Goal: Task Accomplishment & Management: Use online tool/utility

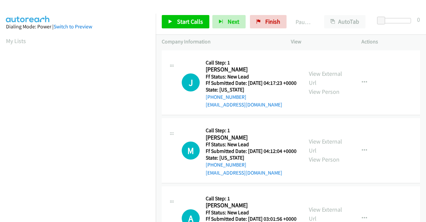
click at [369, 123] on td "M Callback Scheduled Call Step: 1 [PERSON_NAME] America/New_York Ff Status: New…" at bounding box center [291, 151] width 271 height 68
click at [324, 77] on link "View External Url" at bounding box center [325, 78] width 33 height 17
click at [339, 153] on link "View External Url" at bounding box center [325, 145] width 33 height 17
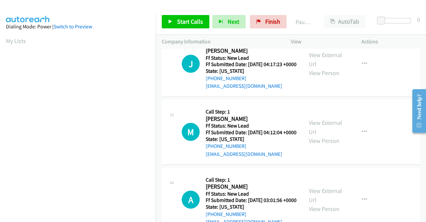
scroll to position [33, 0]
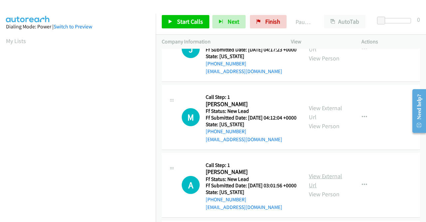
click at [335, 189] on link "View External Url" at bounding box center [325, 180] width 33 height 17
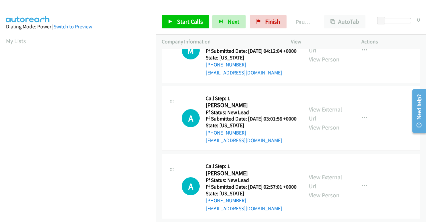
scroll to position [133, 0]
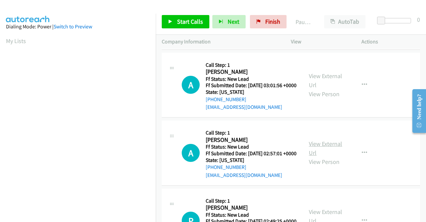
click at [331, 156] on link "View External Url" at bounding box center [325, 148] width 33 height 17
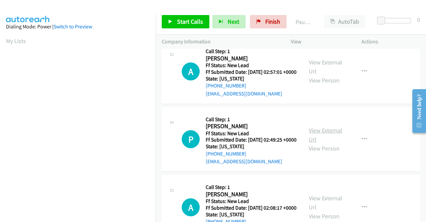
scroll to position [233, 0]
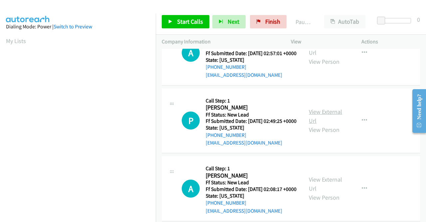
click at [325, 124] on link "View External Url" at bounding box center [325, 116] width 33 height 17
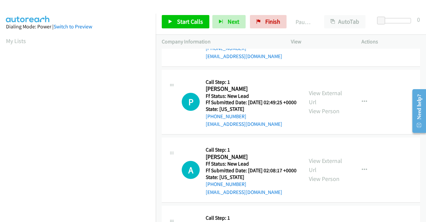
scroll to position [300, 0]
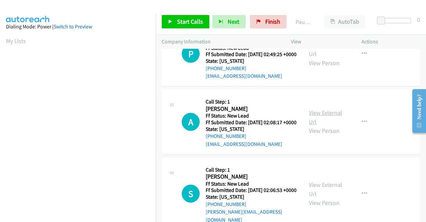
click at [324, 125] on link "View External Url" at bounding box center [325, 117] width 33 height 17
click at [197, 18] on span "Start Calls" at bounding box center [190, 22] width 26 height 8
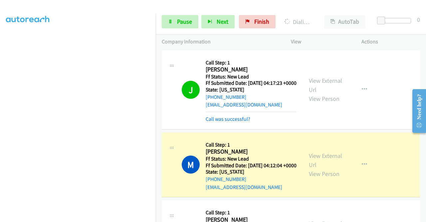
scroll to position [152, 0]
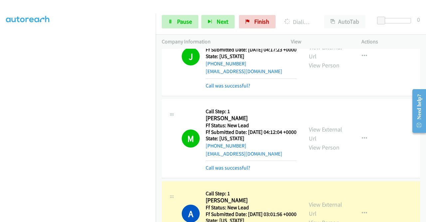
drag, startPoint x: 231, startPoint y: 94, endPoint x: 231, endPoint y: 109, distance: 15.0
click at [231, 89] on link "Call was successful?" at bounding box center [228, 85] width 45 height 6
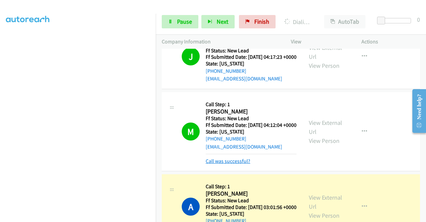
click at [228, 164] on link "Call was successful?" at bounding box center [228, 161] width 45 height 6
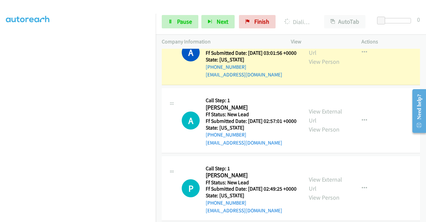
scroll to position [167, 0]
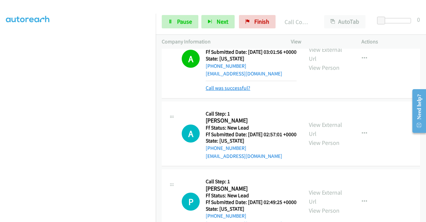
click at [215, 91] on link "Call was successful?" at bounding box center [228, 88] width 45 height 6
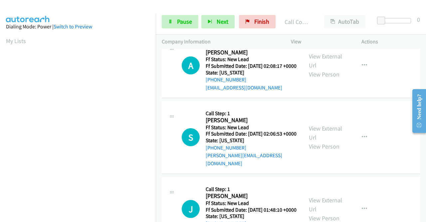
scroll to position [366, 0]
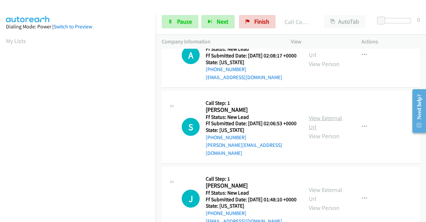
click at [320, 131] on link "View External Url" at bounding box center [325, 122] width 33 height 17
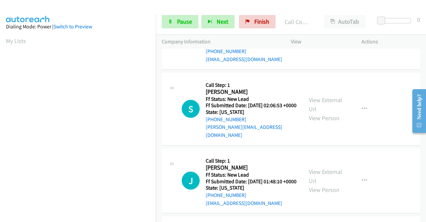
scroll to position [433, 0]
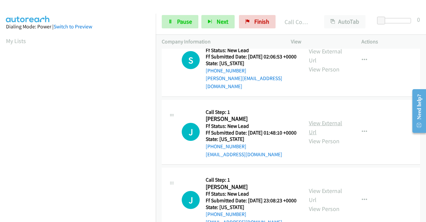
click at [327, 136] on link "View External Url" at bounding box center [325, 127] width 33 height 17
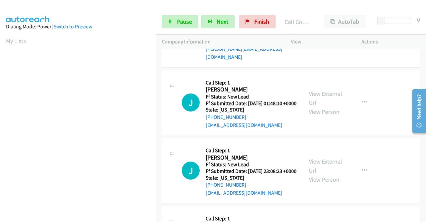
scroll to position [500, 0]
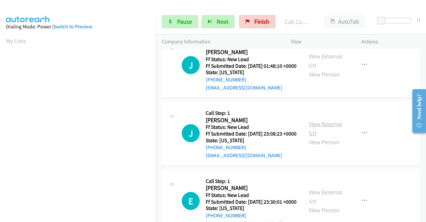
click at [332, 137] on link "View External Url" at bounding box center [325, 128] width 33 height 17
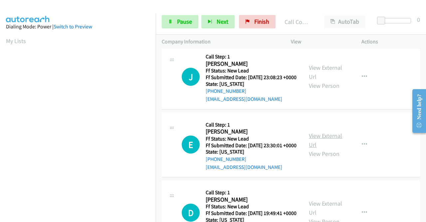
scroll to position [566, 0]
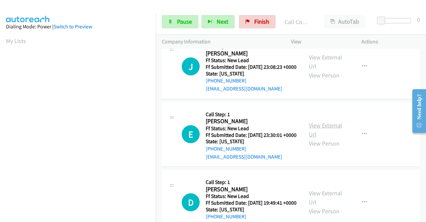
click at [333, 138] on link "View External Url" at bounding box center [325, 129] width 33 height 17
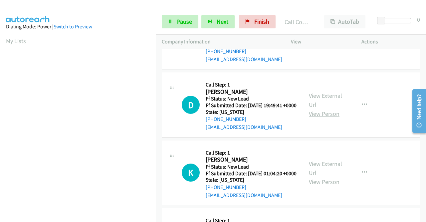
scroll to position [666, 0]
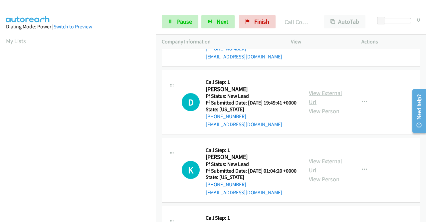
click at [320, 106] on link "View External Url" at bounding box center [325, 97] width 33 height 17
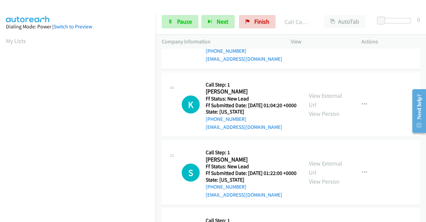
scroll to position [733, 0]
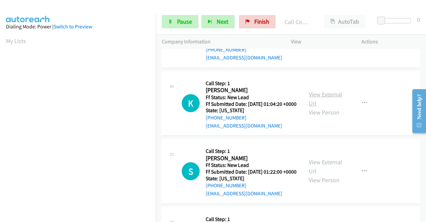
click at [316, 107] on link "View External Url" at bounding box center [325, 98] width 33 height 17
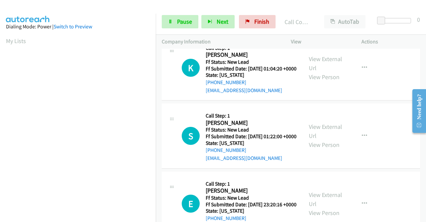
scroll to position [800, 0]
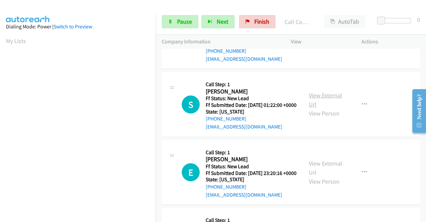
click at [314, 108] on link "View External Url" at bounding box center [325, 99] width 33 height 17
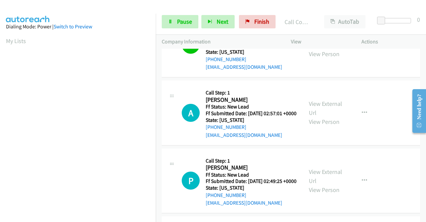
scroll to position [167, 0]
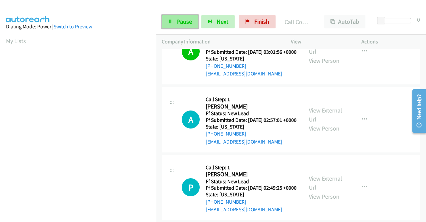
click at [186, 22] on span "Pause" at bounding box center [184, 22] width 15 height 8
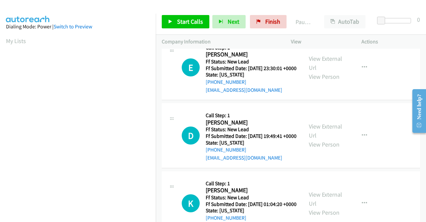
scroll to position [700, 0]
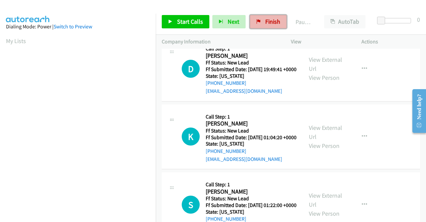
click at [277, 28] on link "Finish" at bounding box center [268, 21] width 37 height 13
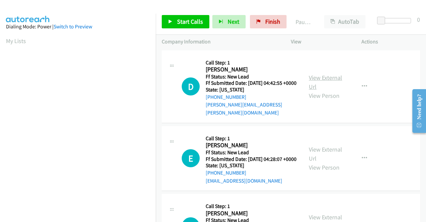
click at [312, 77] on link "View External Url" at bounding box center [325, 82] width 33 height 17
click at [331, 152] on link "View External Url" at bounding box center [325, 153] width 33 height 17
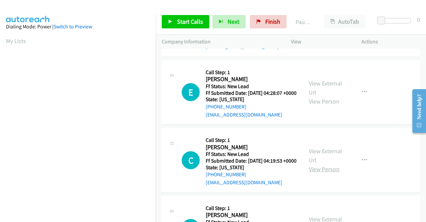
scroll to position [67, 0]
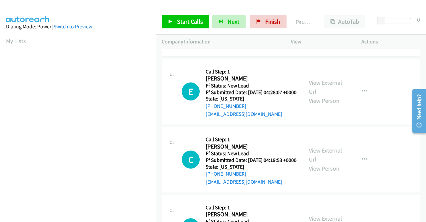
click at [328, 157] on link "View External Url" at bounding box center [325, 154] width 33 height 17
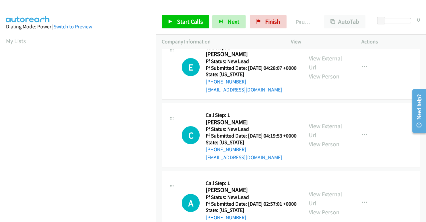
scroll to position [133, 0]
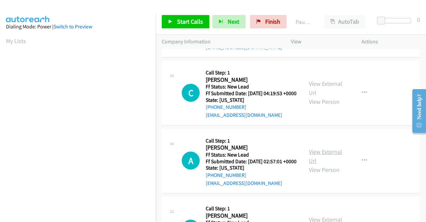
click at [318, 164] on link "View External Url" at bounding box center [325, 156] width 33 height 17
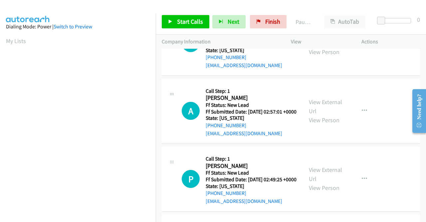
scroll to position [233, 0]
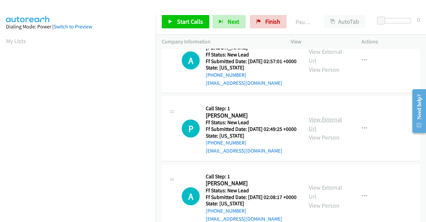
click at [313, 132] on link "View External Url" at bounding box center [325, 123] width 33 height 17
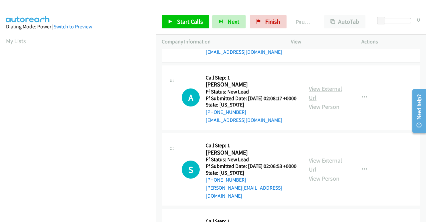
scroll to position [333, 0]
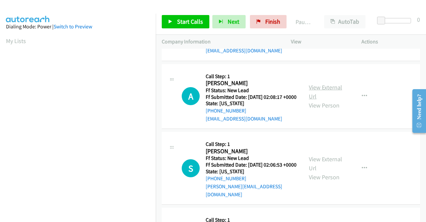
click at [320, 100] on link "View External Url" at bounding box center [325, 91] width 33 height 17
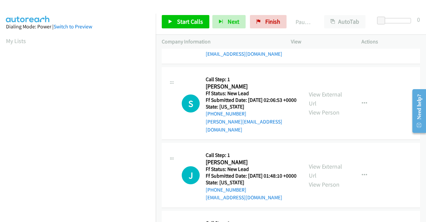
scroll to position [400, 0]
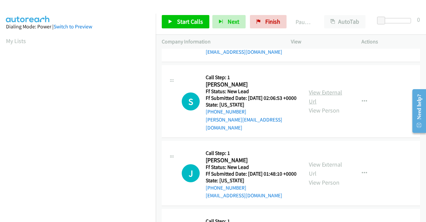
click at [318, 105] on link "View External Url" at bounding box center [325, 96] width 33 height 17
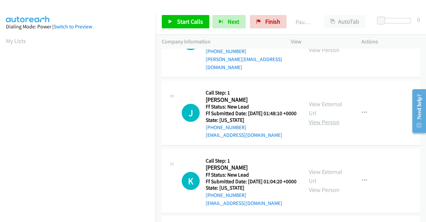
scroll to position [466, 0]
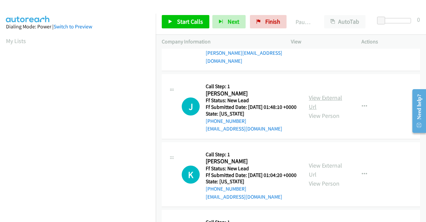
click at [327, 110] on link "View External Url" at bounding box center [325, 102] width 33 height 17
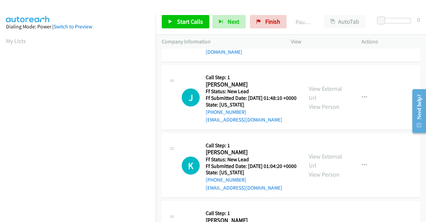
scroll to position [500, 0]
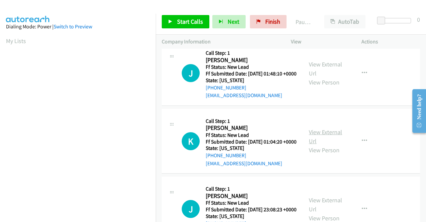
click at [334, 145] on link "View External Url" at bounding box center [325, 136] width 33 height 17
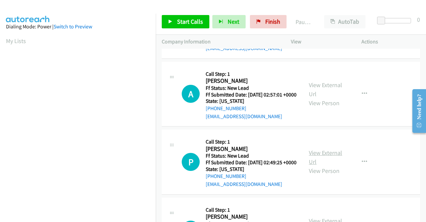
scroll to position [0, 0]
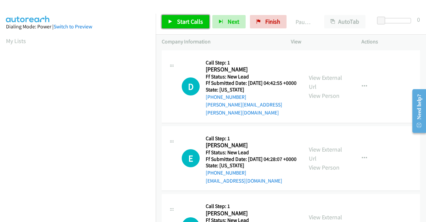
click at [179, 24] on span "Start Calls" at bounding box center [190, 22] width 26 height 8
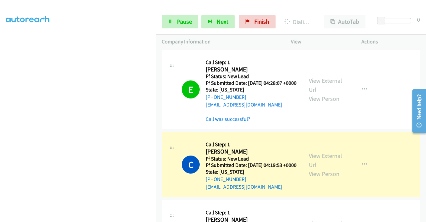
scroll to position [100, 0]
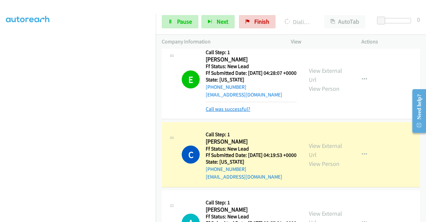
click at [231, 112] on link "Call was successful?" at bounding box center [228, 109] width 45 height 6
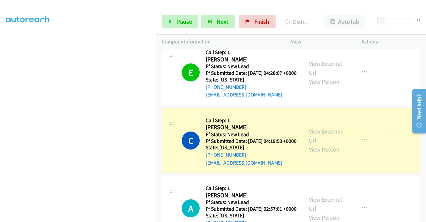
scroll to position [0, 0]
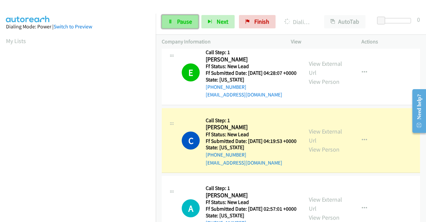
click at [187, 21] on span "Pause" at bounding box center [184, 22] width 15 height 8
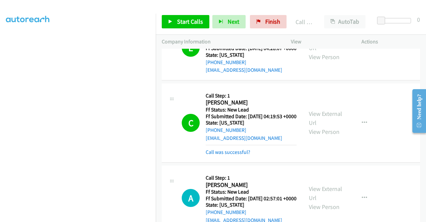
scroll to position [133, 0]
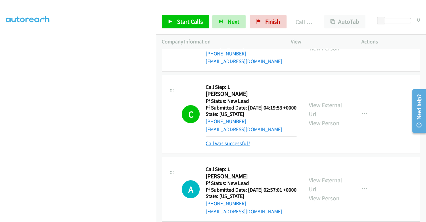
click at [249, 146] on link "Call was successful?" at bounding box center [228, 143] width 45 height 6
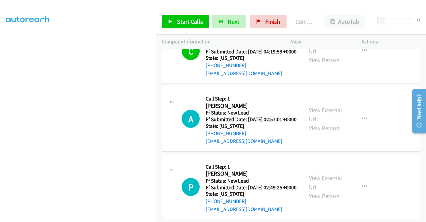
scroll to position [200, 0]
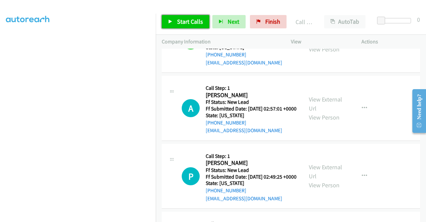
click at [191, 17] on link "Start Calls" at bounding box center [186, 21] width 48 height 13
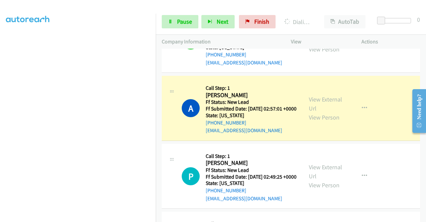
scroll to position [152, 0]
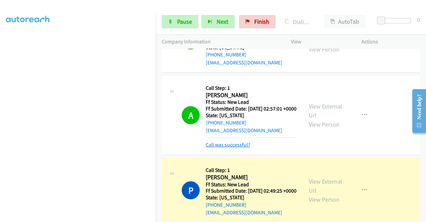
click at [212, 148] on link "Call was successful?" at bounding box center [228, 144] width 45 height 6
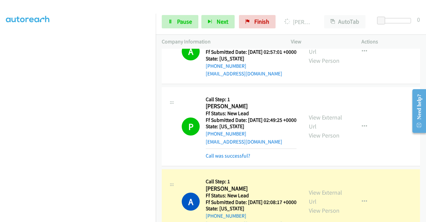
scroll to position [267, 0]
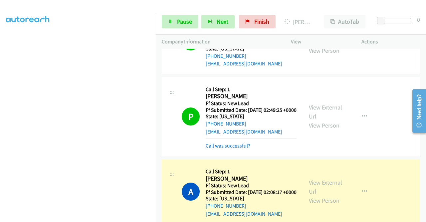
click at [235, 149] on link "Call was successful?" at bounding box center [228, 145] width 45 height 6
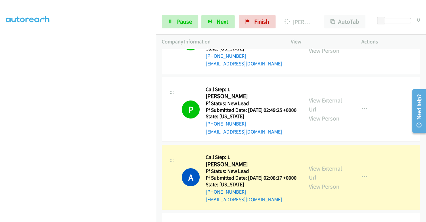
scroll to position [0, 0]
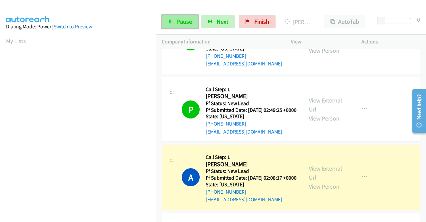
click at [184, 17] on link "Pause" at bounding box center [180, 21] width 37 height 13
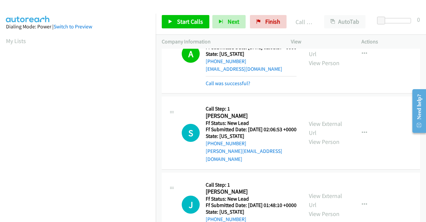
scroll to position [400, 0]
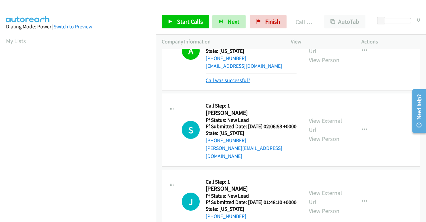
click at [231, 83] on link "Call was successful?" at bounding box center [228, 80] width 45 height 6
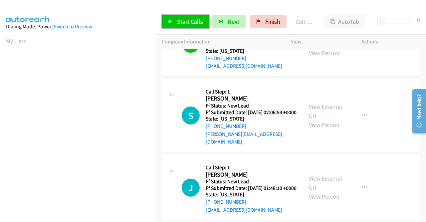
click at [188, 20] on span "Start Calls" at bounding box center [190, 22] width 26 height 8
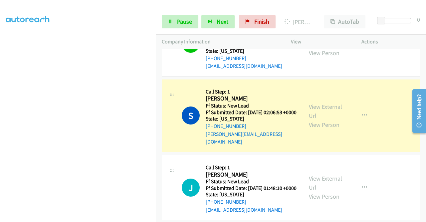
scroll to position [152, 0]
click at [181, 21] on span "Pause" at bounding box center [184, 22] width 15 height 8
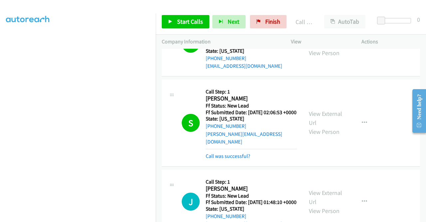
scroll to position [138, 0]
click at [235, 159] on link "Call was successful?" at bounding box center [228, 156] width 45 height 6
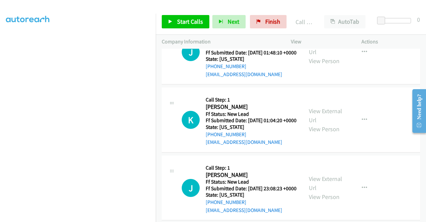
scroll to position [600, 0]
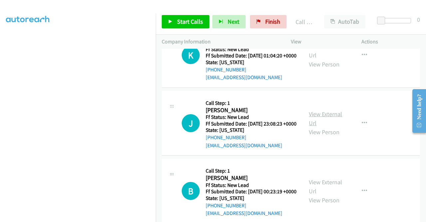
click at [326, 127] on link "View External Url" at bounding box center [325, 118] width 33 height 17
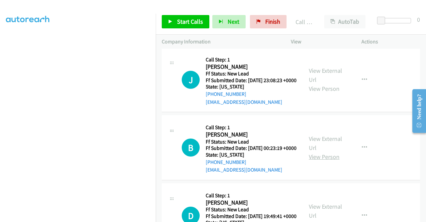
scroll to position [700, 0]
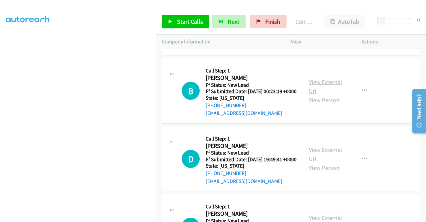
click at [319, 95] on link "View External Url" at bounding box center [325, 86] width 33 height 17
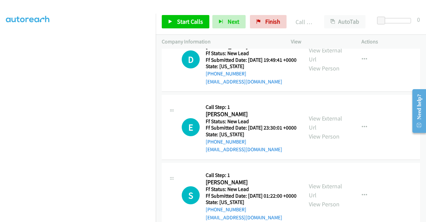
scroll to position [800, 0]
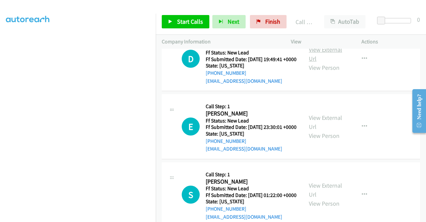
click at [322, 62] on link "View External Url" at bounding box center [325, 54] width 33 height 17
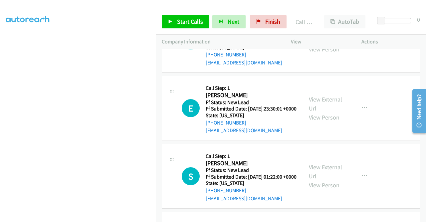
scroll to position [833, 0]
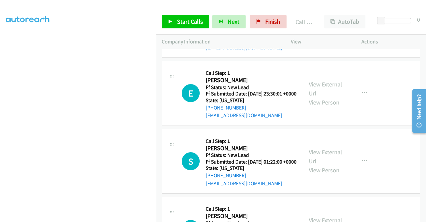
click at [327, 97] on link "View External Url" at bounding box center [325, 88] width 33 height 17
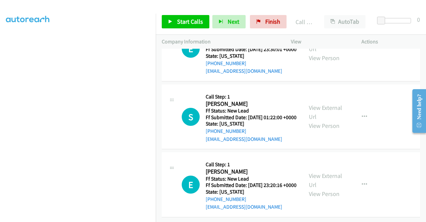
scroll to position [899, 0]
click at [325, 120] on link "View External Url" at bounding box center [325, 112] width 33 height 17
click at [333, 172] on link "View External Url" at bounding box center [325, 180] width 33 height 17
click at [170, 20] on icon at bounding box center [170, 22] width 5 height 5
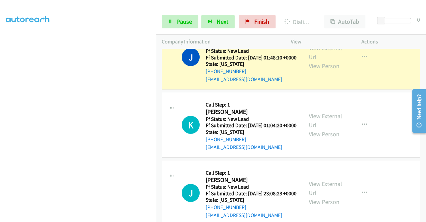
scroll to position [0, 0]
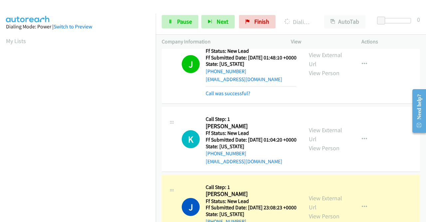
click at [366, 141] on td "K Callback Scheduled Call Step: 1 Kate Stewart America/New_York Ff Status: New …" at bounding box center [291, 139] width 271 height 68
click at [241, 96] on link "Call was successful?" at bounding box center [228, 93] width 45 height 6
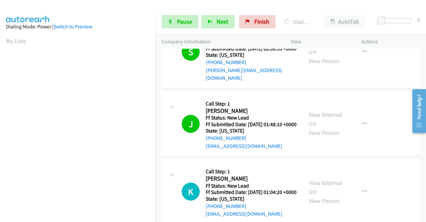
scroll to position [497, 0]
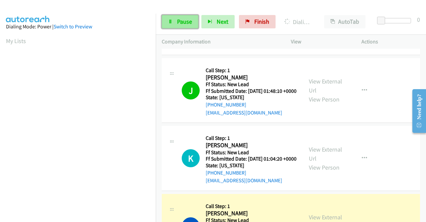
click at [191, 19] on span "Pause" at bounding box center [184, 22] width 15 height 8
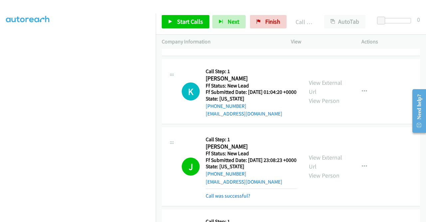
scroll to position [152, 0]
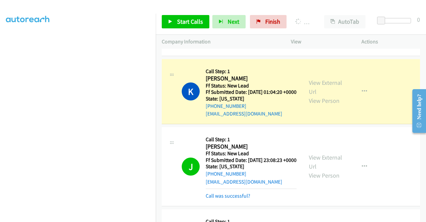
drag, startPoint x: 161, startPoint y: 6, endPoint x: 149, endPoint y: 12, distance: 13.4
click at [161, 6] on div at bounding box center [210, 13] width 420 height 26
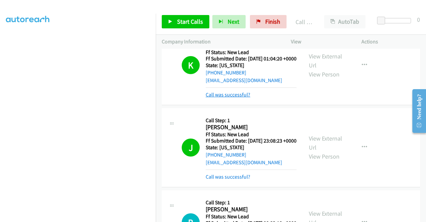
click at [244, 98] on link "Call was successful?" at bounding box center [228, 94] width 45 height 6
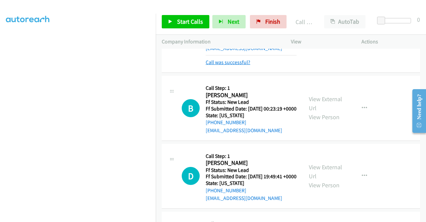
click at [234, 65] on link "Call was successful?" at bounding box center [228, 62] width 45 height 6
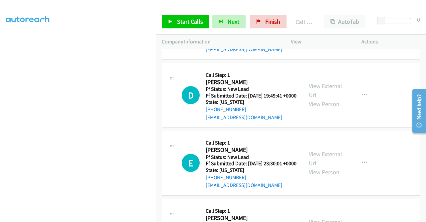
scroll to position [797, 0]
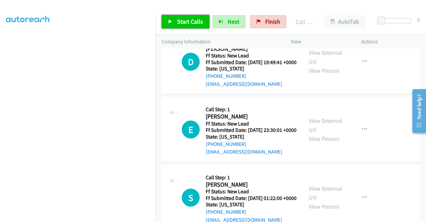
click at [192, 22] on span "Start Calls" at bounding box center [190, 22] width 26 height 8
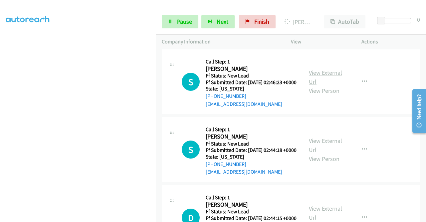
scroll to position [1063, 0]
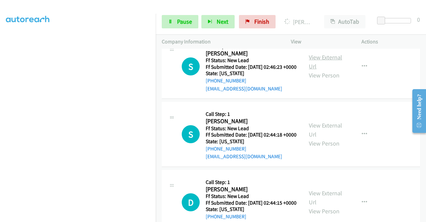
click at [323, 70] on link "View External Url" at bounding box center [325, 61] width 33 height 17
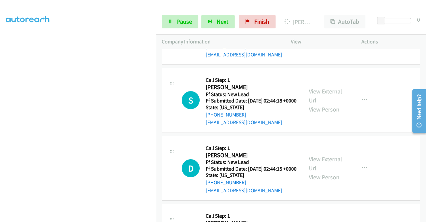
scroll to position [1130, 0]
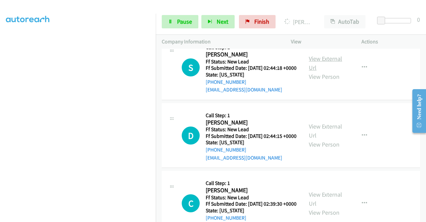
click at [328, 71] on link "View External Url" at bounding box center [325, 63] width 33 height 17
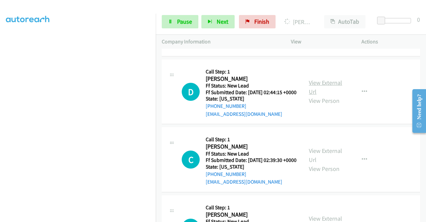
scroll to position [1196, 0]
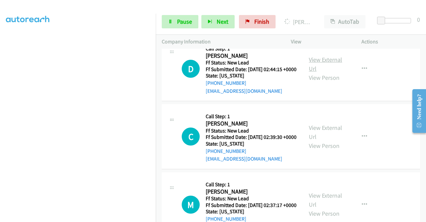
click at [320, 72] on link "View External Url" at bounding box center [325, 64] width 33 height 17
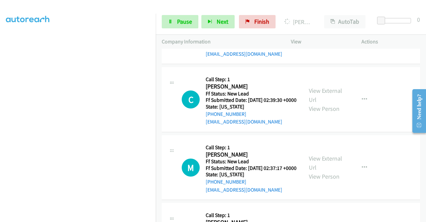
scroll to position [1263, 0]
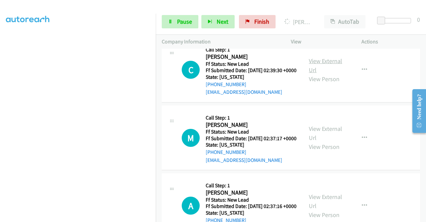
click at [331, 74] on link "View External Url" at bounding box center [325, 65] width 33 height 17
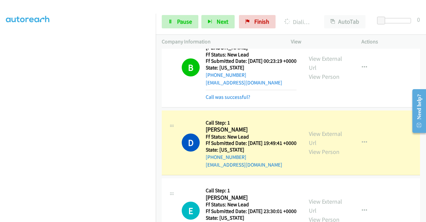
scroll to position [152, 0]
click at [181, 21] on span "Pause" at bounding box center [184, 22] width 15 height 8
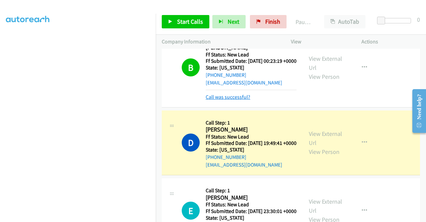
click at [231, 100] on link "Call was successful?" at bounding box center [228, 97] width 45 height 6
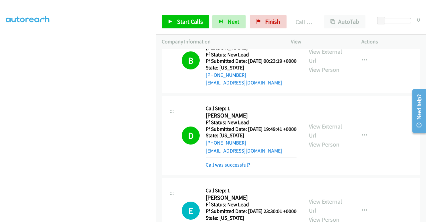
scroll to position [797, 0]
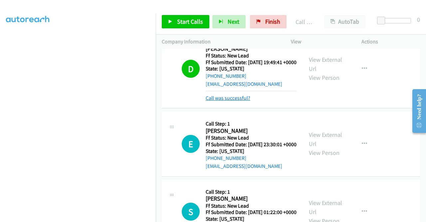
click at [234, 101] on link "Call was successful?" at bounding box center [228, 98] width 45 height 6
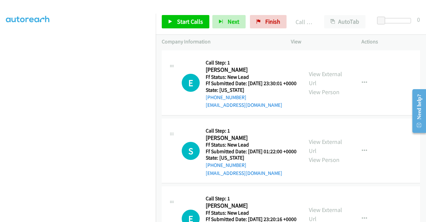
scroll to position [863, 0]
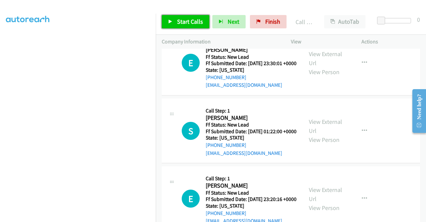
click at [187, 22] on span "Start Calls" at bounding box center [190, 22] width 26 height 8
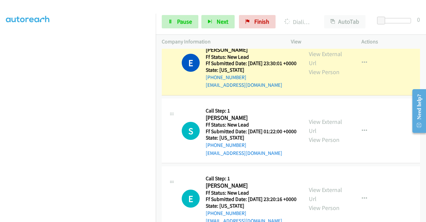
scroll to position [0, 0]
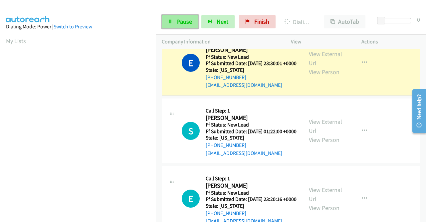
click at [188, 24] on span "Pause" at bounding box center [184, 22] width 15 height 8
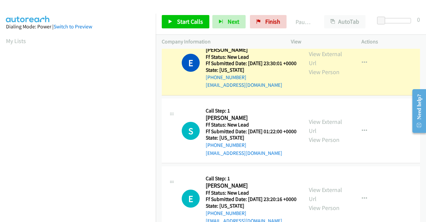
scroll to position [152, 0]
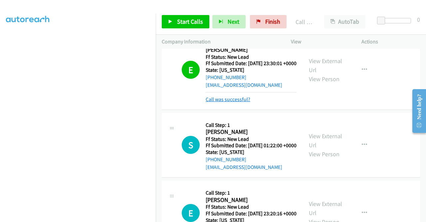
click at [240, 102] on link "Call was successful?" at bounding box center [228, 99] width 45 height 6
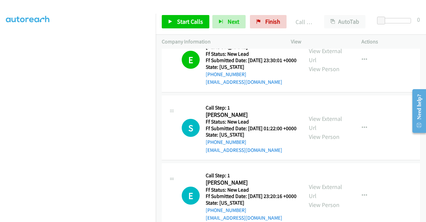
scroll to position [896, 0]
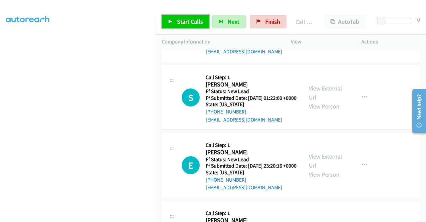
click at [182, 17] on link "Start Calls" at bounding box center [186, 21] width 48 height 13
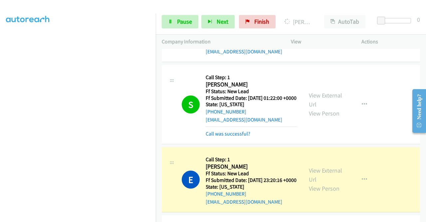
scroll to position [963, 0]
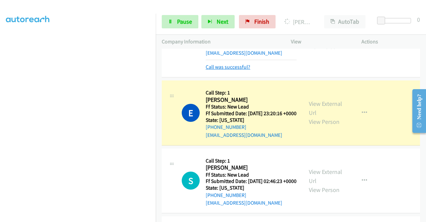
click at [234, 70] on link "Call was successful?" at bounding box center [228, 67] width 45 height 6
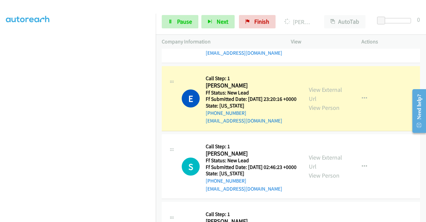
scroll to position [152, 0]
drag, startPoint x: 178, startPoint y: 21, endPoint x: 175, endPoint y: 25, distance: 5.5
click at [178, 21] on span "Pause" at bounding box center [184, 22] width 15 height 8
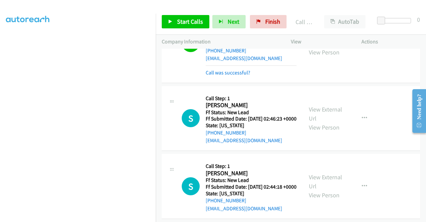
scroll to position [1030, 0]
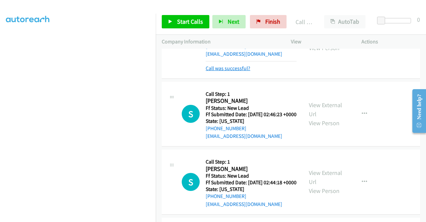
click at [241, 71] on link "Call was successful?" at bounding box center [228, 68] width 45 height 6
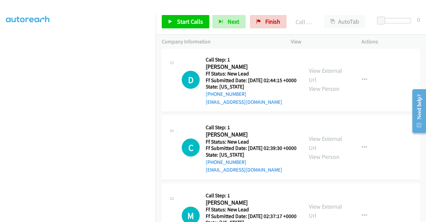
scroll to position [1096, 0]
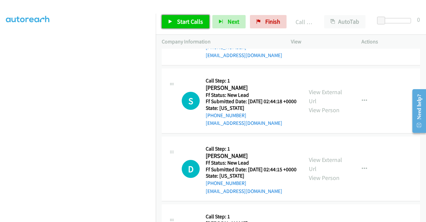
drag, startPoint x: 192, startPoint y: 20, endPoint x: 208, endPoint y: 53, distance: 36.5
click at [192, 20] on span "Start Calls" at bounding box center [190, 22] width 26 height 8
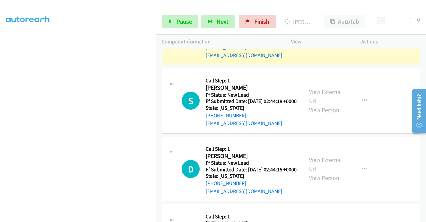
scroll to position [0, 0]
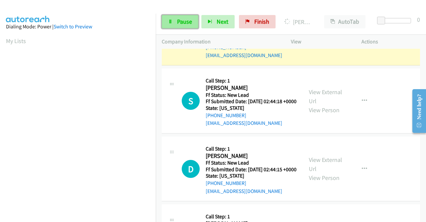
click at [172, 24] on link "Pause" at bounding box center [180, 21] width 37 height 13
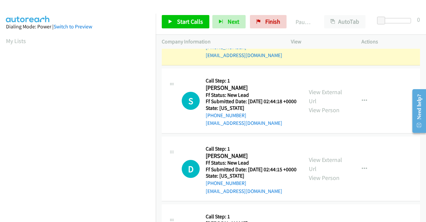
drag, startPoint x: 159, startPoint y: 208, endPoint x: 147, endPoint y: 187, distance: 23.9
click at [159, 135] on td "S Callback Scheduled Call Step: 1 Sheryl Houck America/New_York Ff Status: New …" at bounding box center [291, 101] width 271 height 68
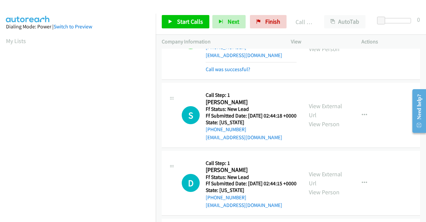
click at [363, 81] on td "S Callback Scheduled Call Step: 1 Shannon Corcoran America/New_York Ff Status: …" at bounding box center [291, 40] width 271 height 82
click at [217, 72] on link "Call was successful?" at bounding box center [228, 69] width 45 height 6
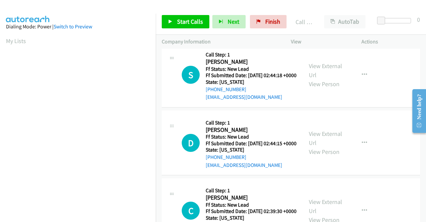
scroll to position [1130, 0]
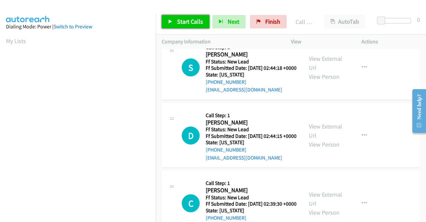
click at [199, 21] on span "Start Calls" at bounding box center [190, 22] width 26 height 8
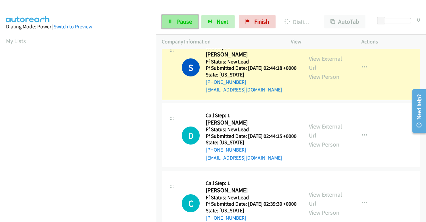
click at [177, 22] on link "Pause" at bounding box center [180, 21] width 37 height 13
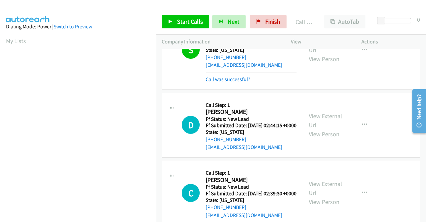
scroll to position [1163, 0]
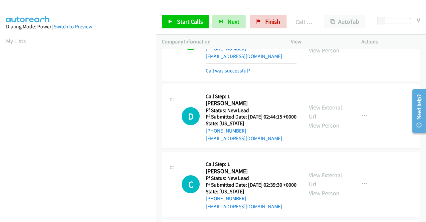
click at [239, 75] on div "Call was successful?" at bounding box center [251, 71] width 91 height 8
click at [242, 74] on link "Call was successful?" at bounding box center [228, 70] width 45 height 6
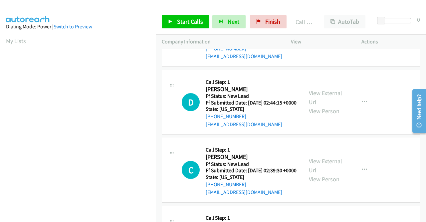
click at [384, 136] on td "D Callback Scheduled Call Step: 1 Daniel Domke America/New_York Ff Status: New …" at bounding box center [291, 102] width 271 height 68
click at [198, 22] on span "Start Calls" at bounding box center [190, 22] width 26 height 8
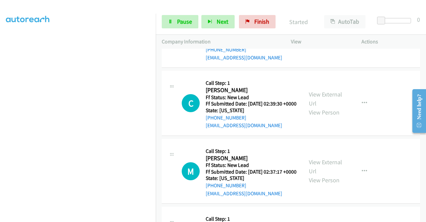
scroll to position [67, 0]
click at [174, 22] on link "Pause" at bounding box center [180, 21] width 37 height 13
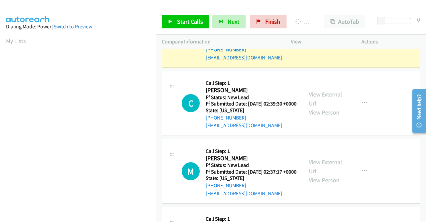
scroll to position [152, 0]
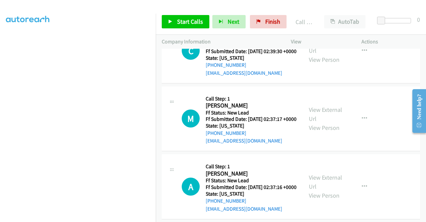
click at [241, 8] on link "Call was successful?" at bounding box center [228, 5] width 45 height 6
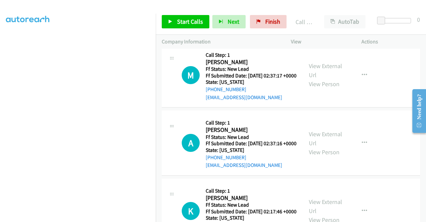
scroll to position [1363, 0]
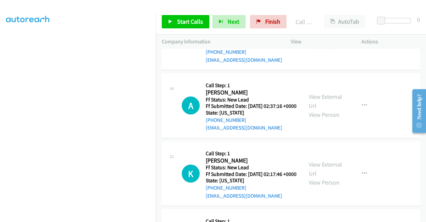
click at [320, 41] on link "View External Url" at bounding box center [325, 33] width 33 height 17
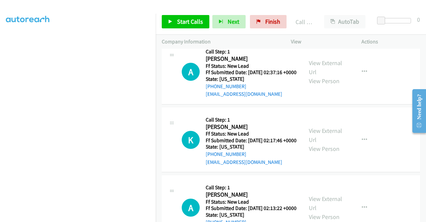
scroll to position [1429, 0]
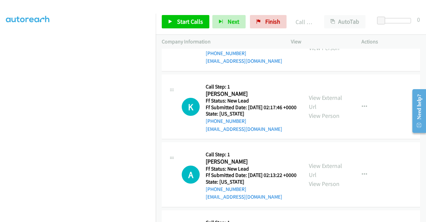
click at [334, 43] on link "View External Url" at bounding box center [325, 34] width 33 height 17
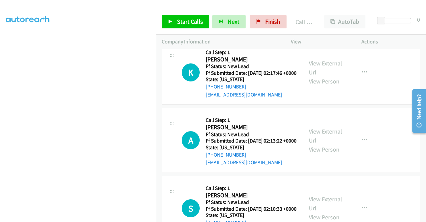
scroll to position [1496, 0]
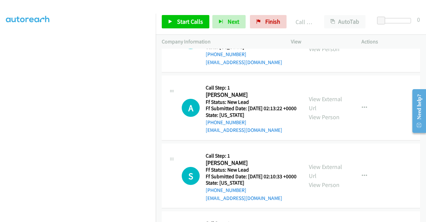
click at [330, 44] on link "View External Url" at bounding box center [325, 35] width 33 height 17
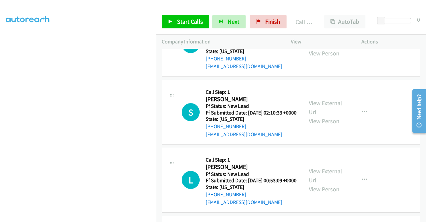
scroll to position [1563, 0]
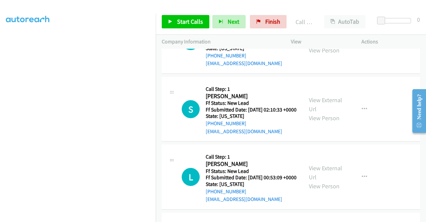
click at [333, 45] on link "View External Url" at bounding box center [325, 36] width 33 height 17
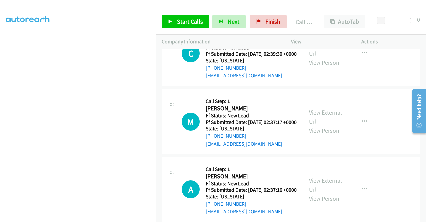
scroll to position [1263, 0]
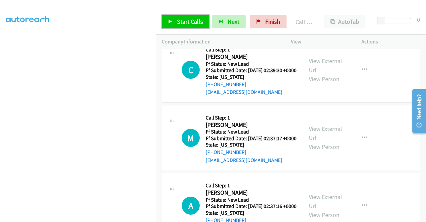
click at [188, 24] on span "Start Calls" at bounding box center [190, 22] width 26 height 8
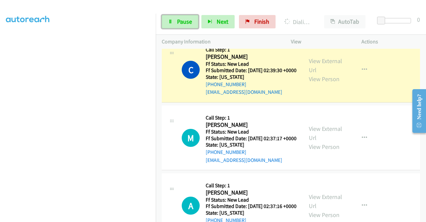
click at [188, 24] on span "Pause" at bounding box center [184, 22] width 15 height 8
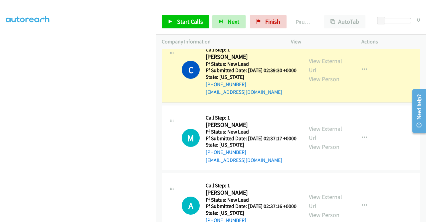
scroll to position [0, 0]
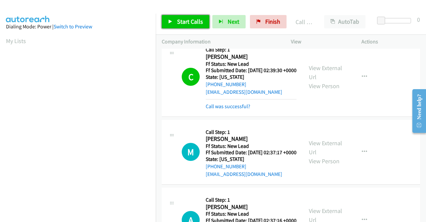
click at [181, 27] on link "Start Calls" at bounding box center [186, 21] width 48 height 13
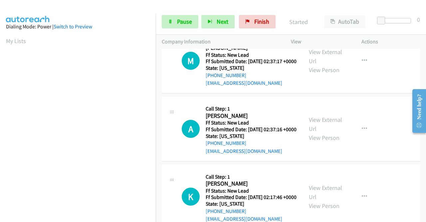
scroll to position [1363, 0]
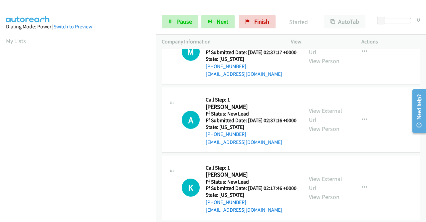
click at [222, 9] on link "Call was successful?" at bounding box center [228, 6] width 45 height 6
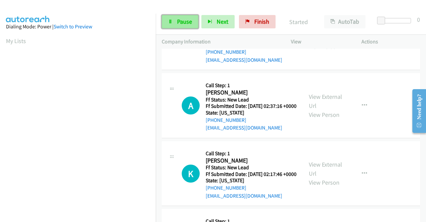
click at [182, 20] on span "Pause" at bounding box center [184, 22] width 15 height 8
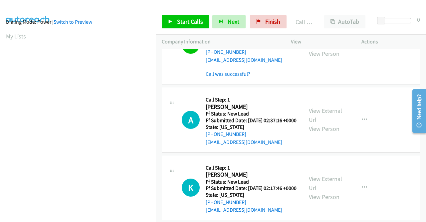
scroll to position [0, 0]
click at [217, 77] on link "Call was successful?" at bounding box center [228, 74] width 45 height 6
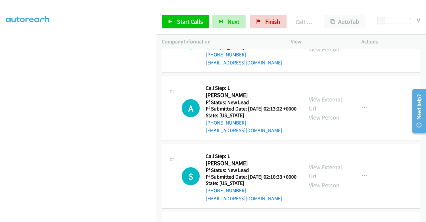
scroll to position [1496, 0]
click at [181, 20] on span "Start Calls" at bounding box center [190, 22] width 26 height 8
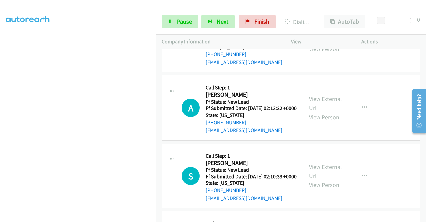
scroll to position [152, 0]
click at [182, 24] on span "Pause" at bounding box center [184, 22] width 15 height 8
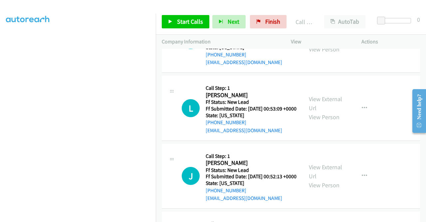
scroll to position [1696, 0]
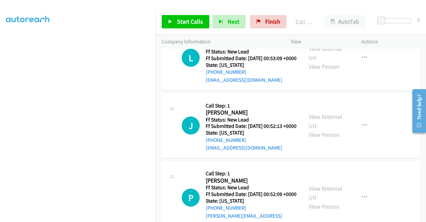
click at [322, 61] on link "View External Url" at bounding box center [325, 53] width 33 height 17
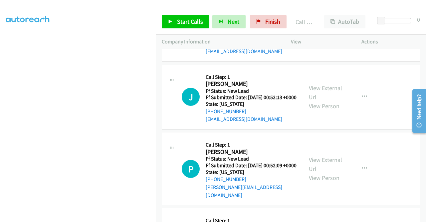
scroll to position [1763, 0]
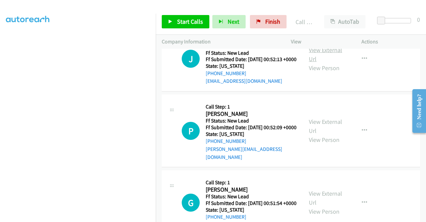
click at [324, 63] on link "View External Url" at bounding box center [325, 54] width 33 height 17
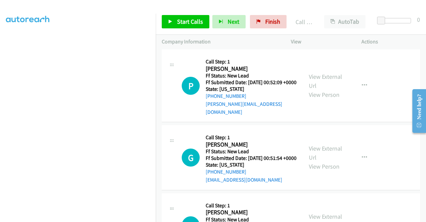
scroll to position [1829, 0]
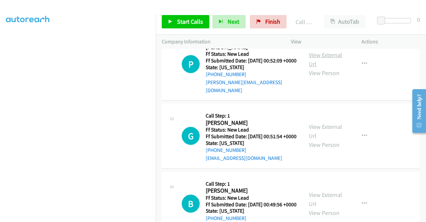
click at [322, 68] on link "View External Url" at bounding box center [325, 59] width 33 height 17
click at [192, 21] on span "Start Calls" at bounding box center [190, 22] width 26 height 8
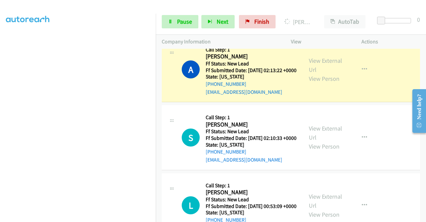
scroll to position [0, 0]
click at [245, 27] on link "Call was successful?" at bounding box center [228, 24] width 45 height 6
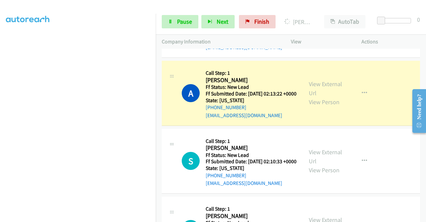
scroll to position [1496, 0]
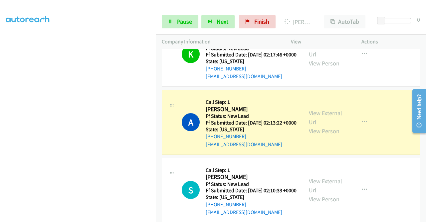
click at [241, 12] on link "Call was successful?" at bounding box center [228, 8] width 45 height 6
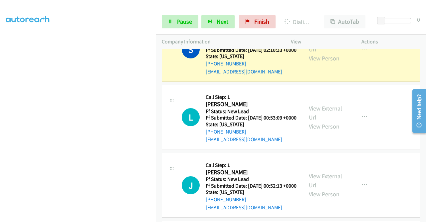
scroll to position [152, 0]
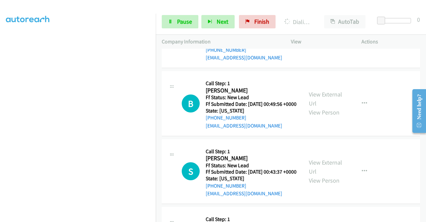
scroll to position [1948, 0]
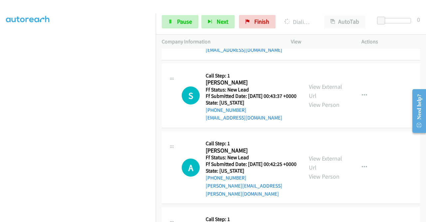
scroll to position [2015, 0]
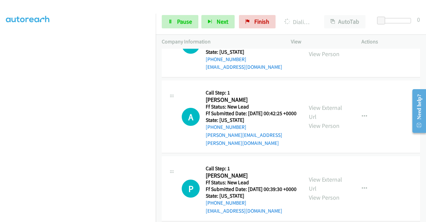
scroll to position [2082, 0]
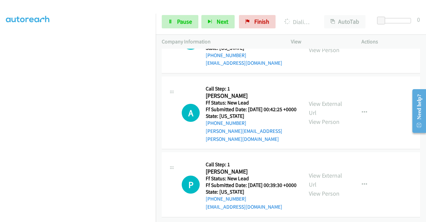
click at [318, 45] on link "View External Url" at bounding box center [325, 36] width 33 height 17
click at [324, 116] on link "View External Url" at bounding box center [325, 108] width 33 height 17
click at [327, 171] on link "View External Url" at bounding box center [325, 179] width 33 height 17
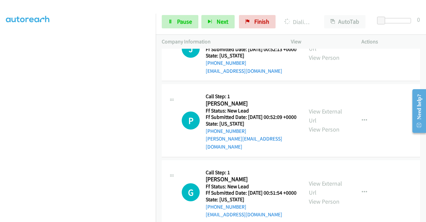
scroll to position [0, 0]
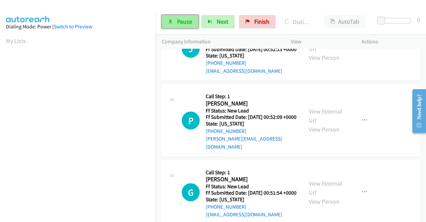
click at [187, 18] on span "Pause" at bounding box center [184, 22] width 15 height 8
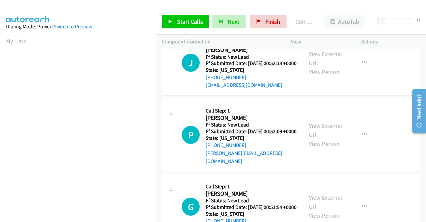
click at [235, 20] on link "Call was successful?" at bounding box center [228, 17] width 45 height 6
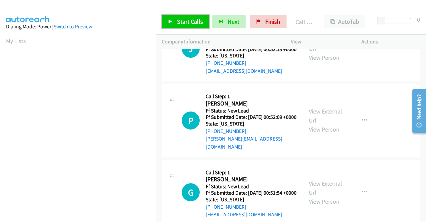
click at [181, 21] on span "Start Calls" at bounding box center [190, 22] width 26 height 8
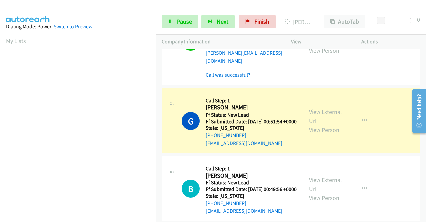
scroll to position [152, 0]
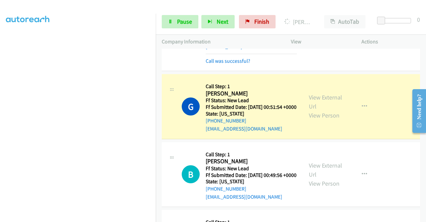
scroll to position [1992, 0]
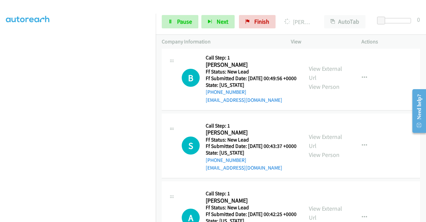
scroll to position [1951, 0]
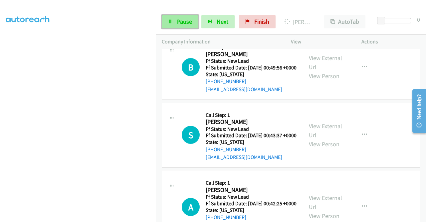
click at [170, 21] on icon at bounding box center [170, 22] width 5 height 5
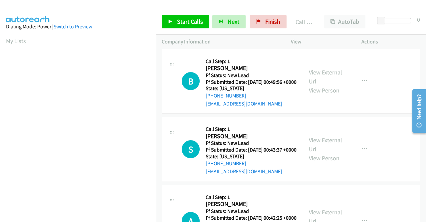
scroll to position [38, 0]
click at [225, 39] on link "Call was successful?" at bounding box center [228, 35] width 45 height 6
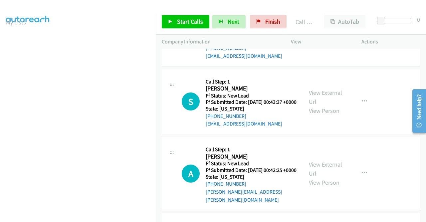
scroll to position [0, 0]
click at [313, 29] on link "Add to do not call list" at bounding box center [329, 22] width 89 height 13
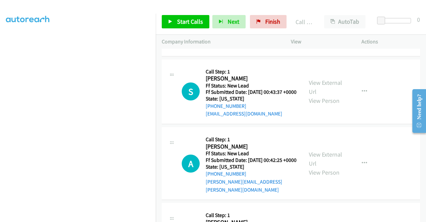
scroll to position [2018, 0]
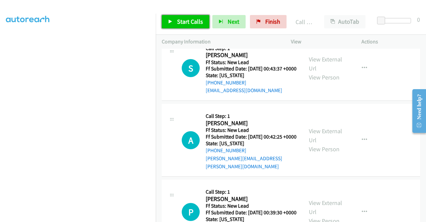
click at [197, 25] on link "Start Calls" at bounding box center [186, 21] width 48 height 13
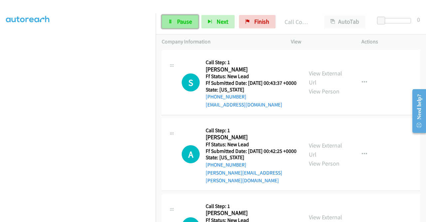
click at [182, 22] on span "Pause" at bounding box center [184, 22] width 15 height 8
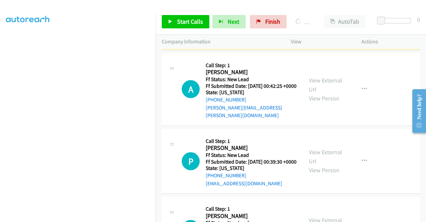
scroll to position [2085, 0]
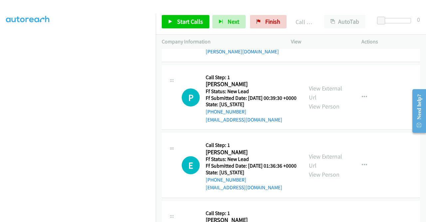
scroll to position [2151, 0]
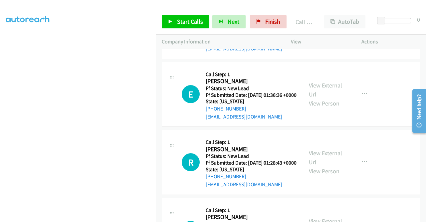
scroll to position [2218, 0]
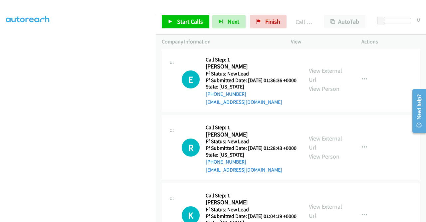
click at [175, 25] on link "Start Calls" at bounding box center [186, 21] width 48 height 13
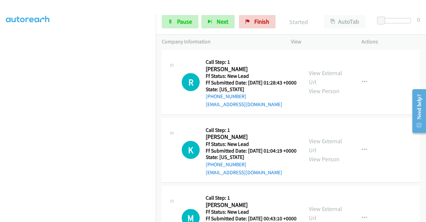
scroll to position [2285, 0]
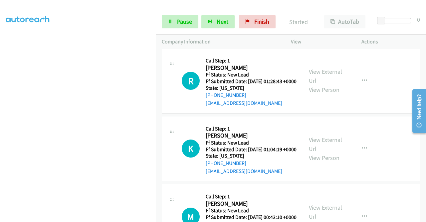
click at [328, 39] on div "View External Url View Person View External Url Email Schedule/Manage Callback …" at bounding box center [341, 13] width 77 height 53
click at [329, 17] on link "View External Url" at bounding box center [325, 8] width 33 height 17
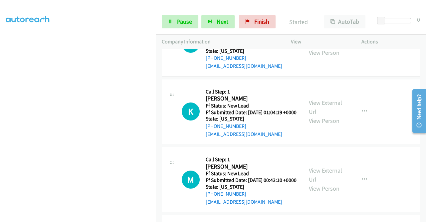
scroll to position [2351, 0]
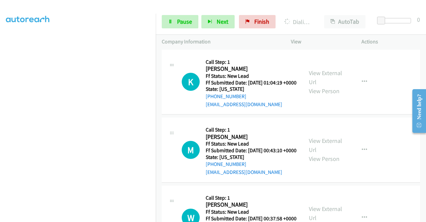
click at [321, 18] on link "View External Url" at bounding box center [325, 9] width 33 height 17
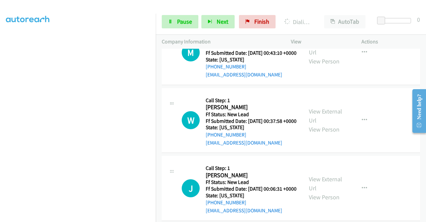
scroll to position [2451, 0]
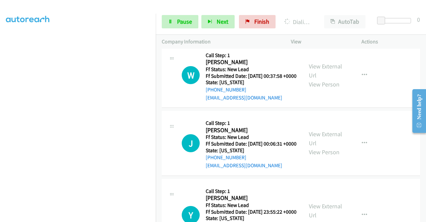
scroll to position [2518, 0]
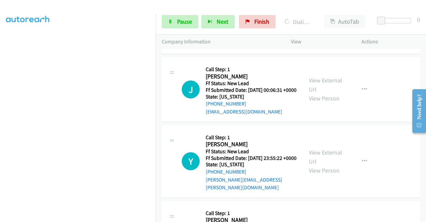
scroll to position [2618, 0]
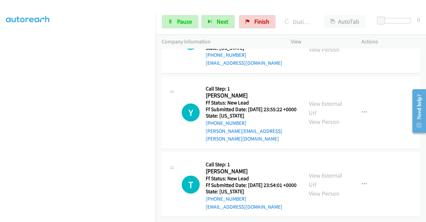
click at [320, 44] on link "View External Url" at bounding box center [325, 36] width 33 height 17
click at [320, 116] on link "View External Url" at bounding box center [325, 108] width 33 height 17
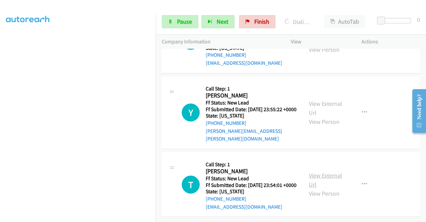
scroll to position [2818, 0]
click at [321, 171] on link "View External Url" at bounding box center [325, 179] width 33 height 17
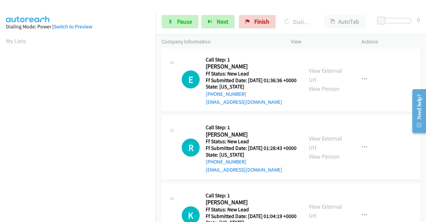
scroll to position [152, 0]
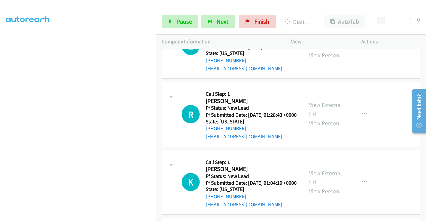
scroll to position [19, 0]
click at [170, 27] on div "Start Calls Pause Next Finish Dialing Pam Johns Danforth AutoTab AutoTab 0" at bounding box center [291, 22] width 271 height 26
click at [171, 25] on link "Pause" at bounding box center [180, 21] width 37 height 13
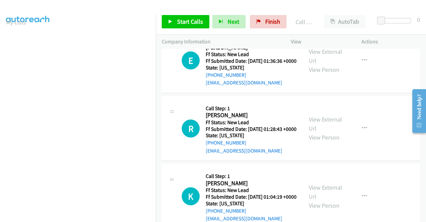
click at [234, 18] on link "Call was successful?" at bounding box center [228, 15] width 45 height 6
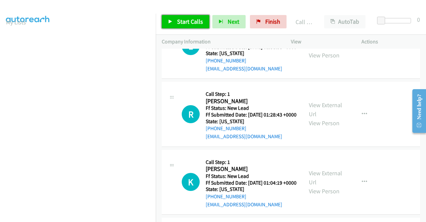
click at [200, 25] on span "Start Calls" at bounding box center [190, 22] width 26 height 8
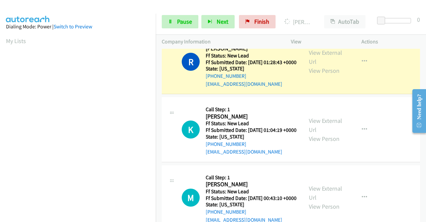
scroll to position [2351, 0]
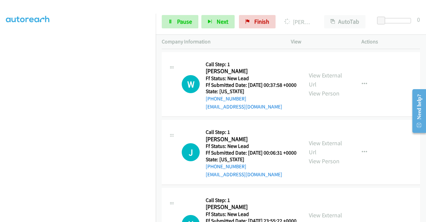
scroll to position [0, 0]
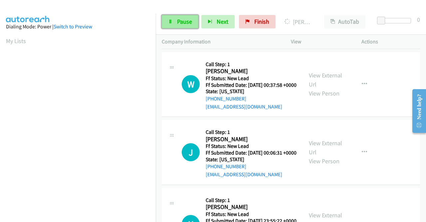
click at [177, 24] on span "Pause" at bounding box center [184, 22] width 15 height 8
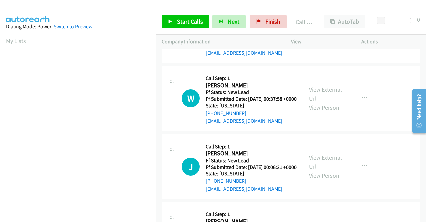
scroll to position [152, 0]
drag, startPoint x: 240, startPoint y: 104, endPoint x: 238, endPoint y: 100, distance: 4.8
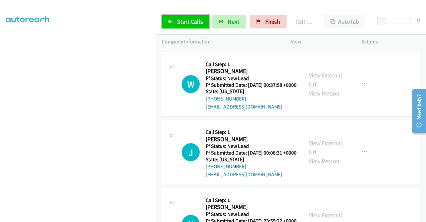
click at [195, 20] on span "Start Calls" at bounding box center [190, 22] width 26 height 8
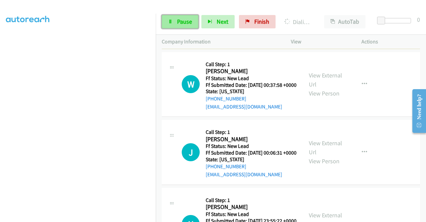
click at [173, 20] on link "Pause" at bounding box center [180, 21] width 37 height 13
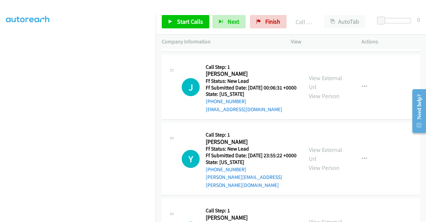
scroll to position [2584, 0]
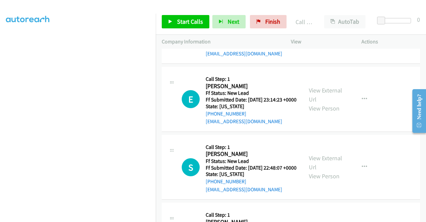
scroll to position [2918, 0]
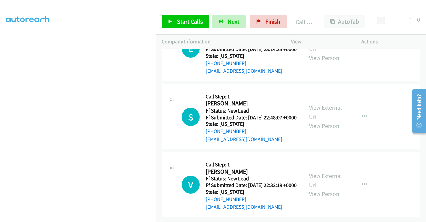
scroll to position [2984, 0]
click at [318, 53] on link "View External Url" at bounding box center [325, 44] width 33 height 17
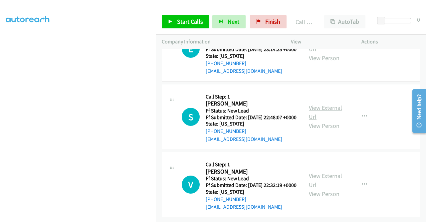
click at [324, 120] on link "View External Url" at bounding box center [325, 112] width 33 height 17
click at [315, 173] on link "View External Url" at bounding box center [325, 180] width 33 height 17
click at [185, 20] on span "Start Calls" at bounding box center [190, 22] width 26 height 8
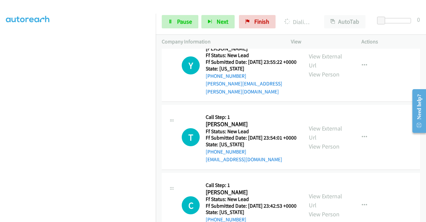
scroll to position [152, 0]
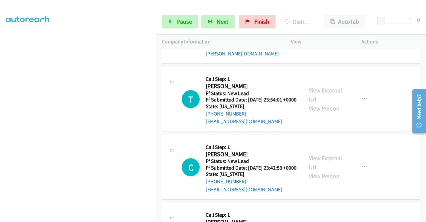
scroll to position [2776, 0]
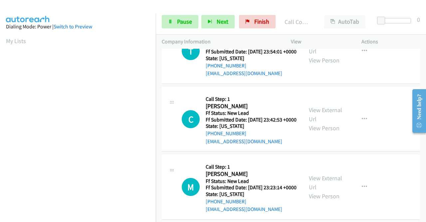
scroll to position [152, 0]
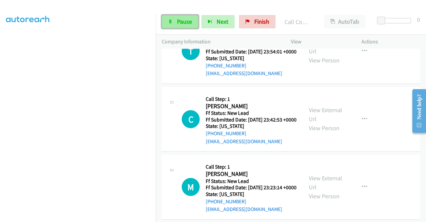
click at [181, 24] on span "Pause" at bounding box center [184, 22] width 15 height 8
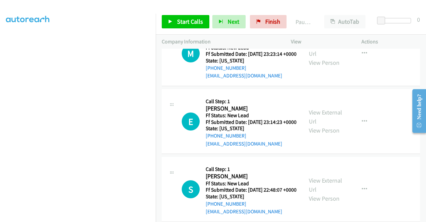
scroll to position [0, 0]
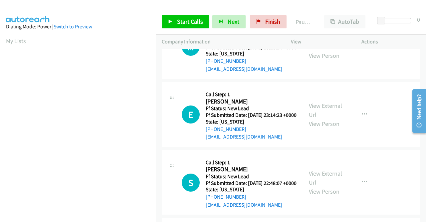
scroll to position [152, 0]
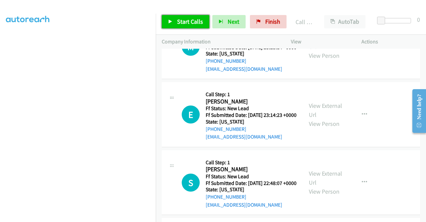
click at [197, 23] on span "Start Calls" at bounding box center [190, 22] width 26 height 8
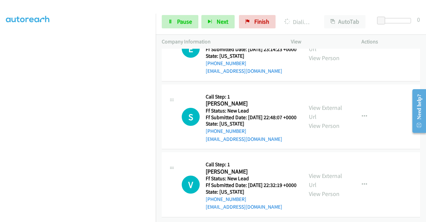
scroll to position [0, 0]
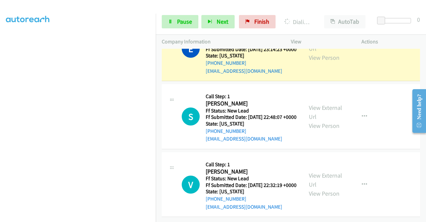
scroll to position [3123, 0]
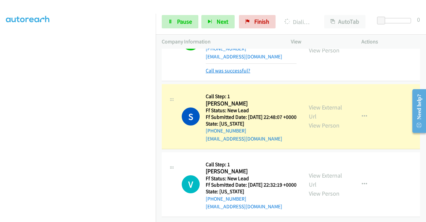
click at [235, 74] on link "Call was successful?" at bounding box center [228, 70] width 45 height 6
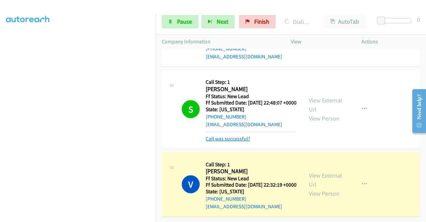
scroll to position [3218, 0]
click at [237, 135] on link "Call was successful?" at bounding box center [228, 138] width 45 height 6
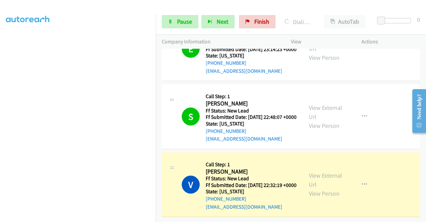
scroll to position [0, 0]
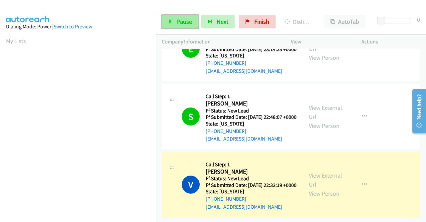
click at [171, 20] on icon at bounding box center [170, 22] width 5 height 5
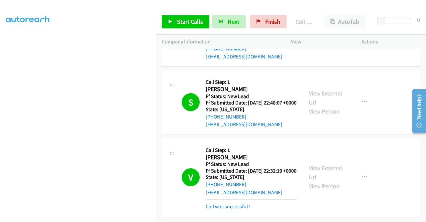
scroll to position [3249, 0]
click at [238, 204] on link "Call was successful?" at bounding box center [228, 206] width 45 height 6
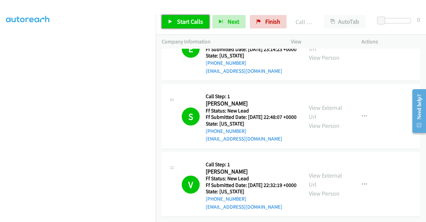
click at [191, 24] on span "Start Calls" at bounding box center [190, 22] width 26 height 8
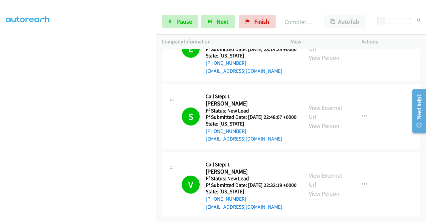
drag, startPoint x: 347, startPoint y: 141, endPoint x: 298, endPoint y: 102, distance: 62.5
click at [347, 152] on div "V Callback Scheduled Call Step: 1 Valery Jennings America/New_York Ff Status: N…" at bounding box center [291, 184] width 259 height 65
click at [183, 22] on span "Pause" at bounding box center [184, 22] width 15 height 8
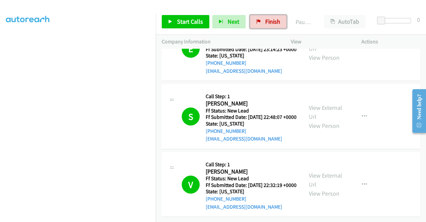
drag, startPoint x: 266, startPoint y: 22, endPoint x: 239, endPoint y: 36, distance: 30.4
click at [266, 22] on span "Finish" at bounding box center [273, 22] width 15 height 8
